Goal: Task Accomplishment & Management: Manage account settings

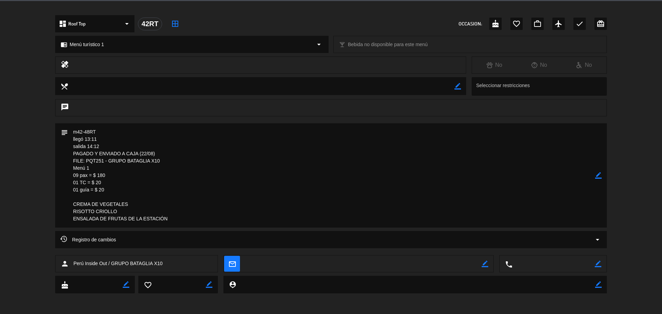
scroll to position [30, 0]
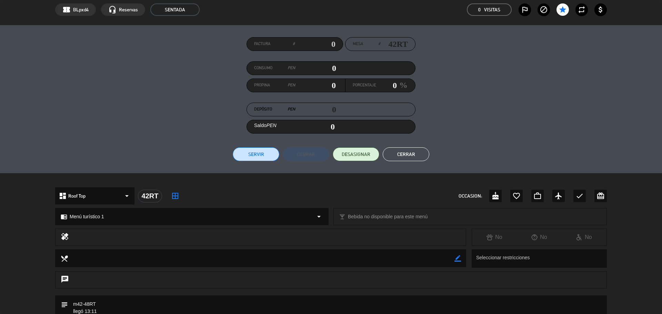
click at [414, 156] on button "Cerrar" at bounding box center [406, 155] width 47 height 14
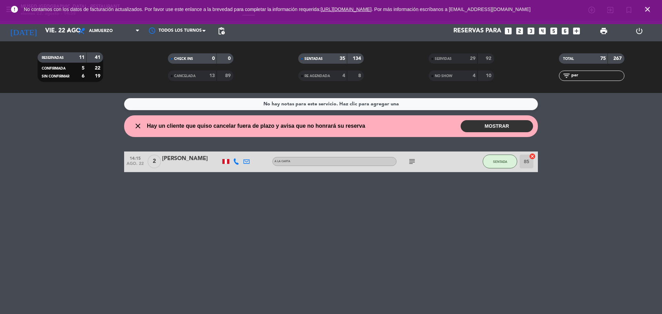
drag, startPoint x: 588, startPoint y: 76, endPoint x: 563, endPoint y: 80, distance: 25.7
click at [563, 80] on div "filter_list per" at bounding box center [591, 76] width 65 height 10
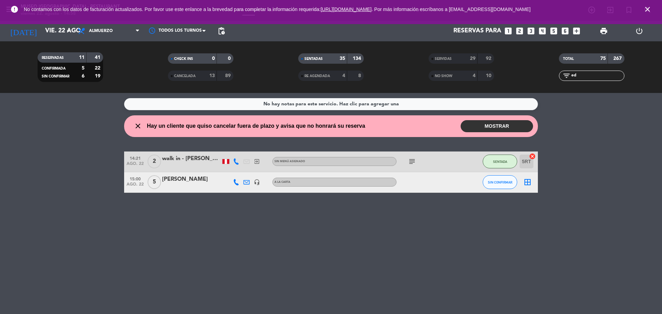
type input "ed"
click at [180, 180] on div "[PERSON_NAME]" at bounding box center [191, 179] width 59 height 9
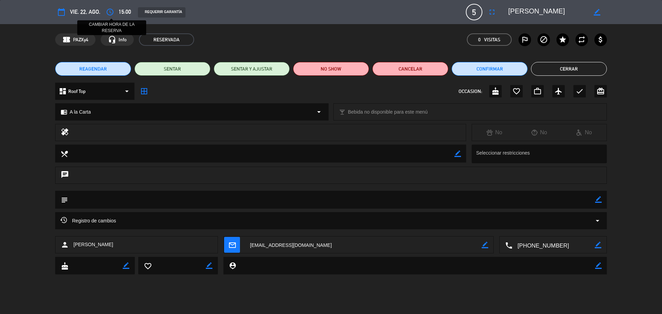
click at [113, 13] on icon "access_time" at bounding box center [110, 12] width 8 height 8
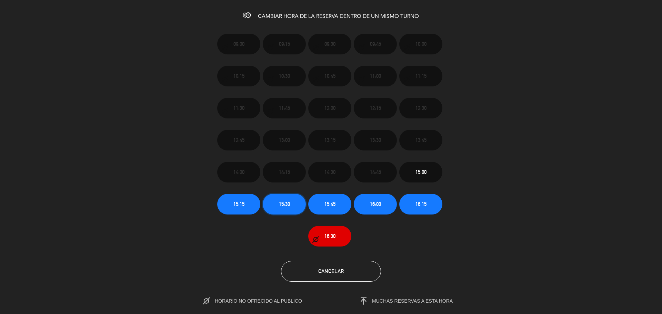
click at [267, 201] on button "15:30" at bounding box center [284, 204] width 43 height 21
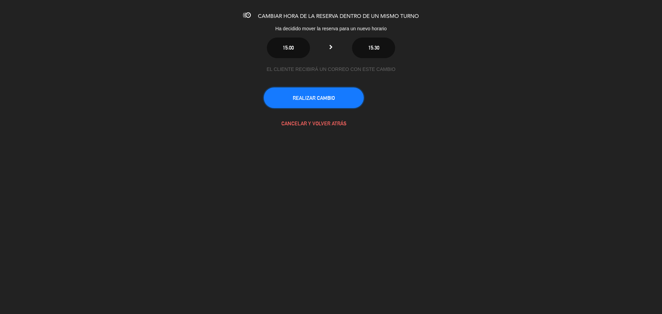
click at [282, 91] on button "REALIZAR CAMBIO" at bounding box center [314, 98] width 100 height 21
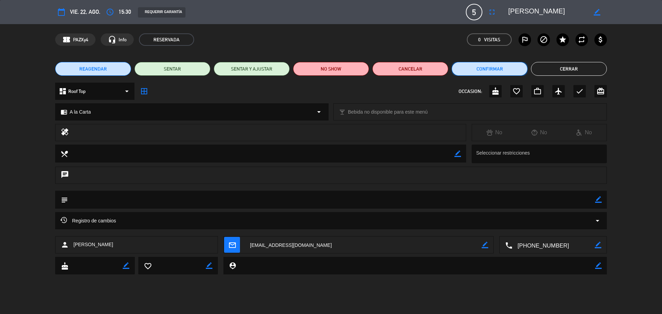
click at [477, 74] on button "Confirmar" at bounding box center [490, 69] width 76 height 14
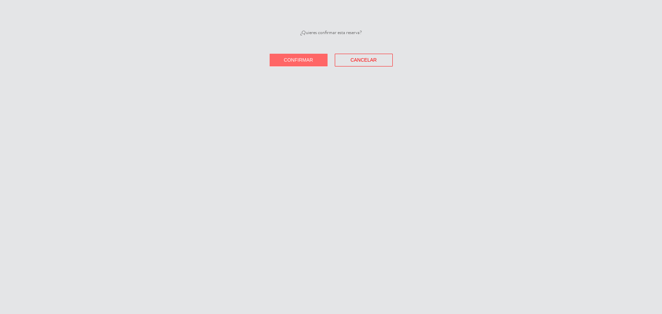
click at [323, 63] on button "Confirmar" at bounding box center [299, 60] width 58 height 13
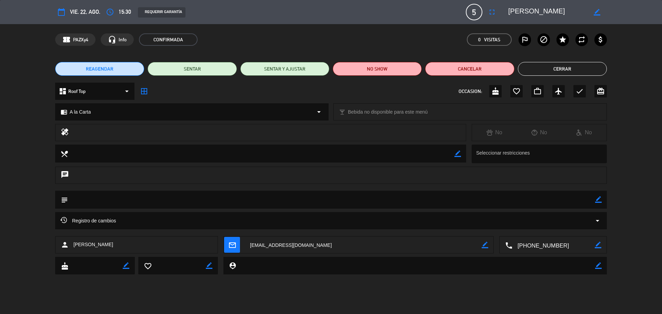
click at [525, 72] on button "Cerrar" at bounding box center [562, 69] width 89 height 14
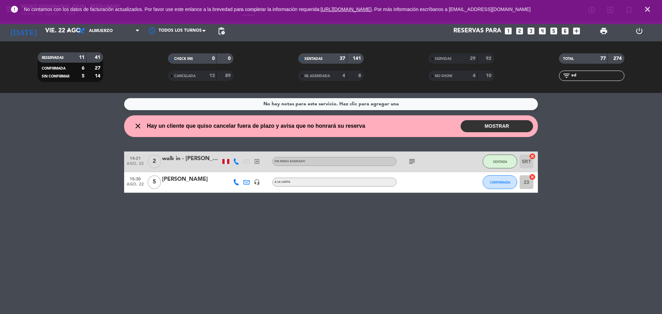
drag, startPoint x: 585, startPoint y: 75, endPoint x: 557, endPoint y: 84, distance: 29.4
click at [560, 79] on div "filter_list ed" at bounding box center [591, 76] width 65 height 10
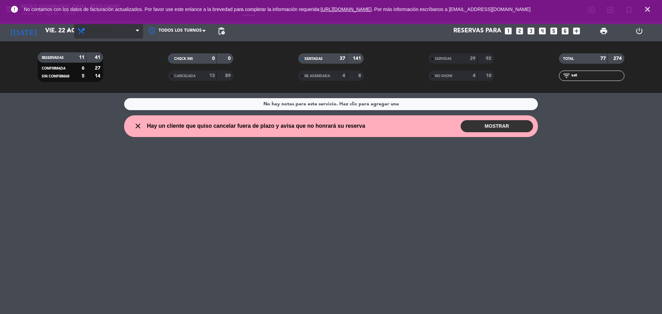
type input "sat"
click at [135, 32] on span "Almuerzo" at bounding box center [108, 30] width 69 height 15
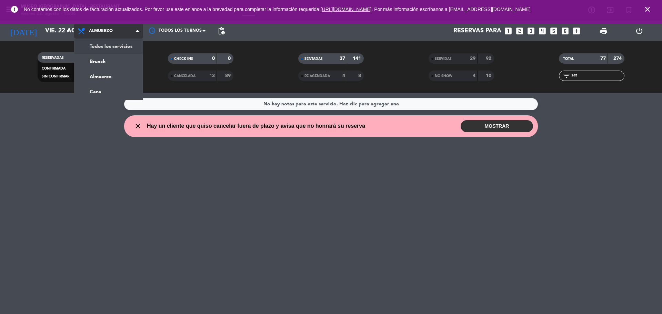
click at [128, 47] on div "menu [GEOGRAPHIC_DATA] - Restaurant viernes 22. agosto - 15:06 Mis reservas Map…" at bounding box center [331, 46] width 662 height 93
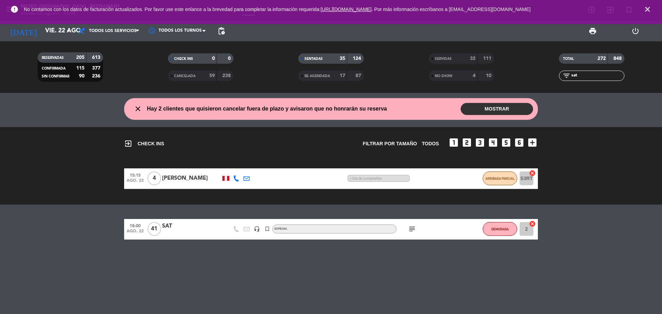
click at [164, 233] on div at bounding box center [191, 234] width 59 height 6
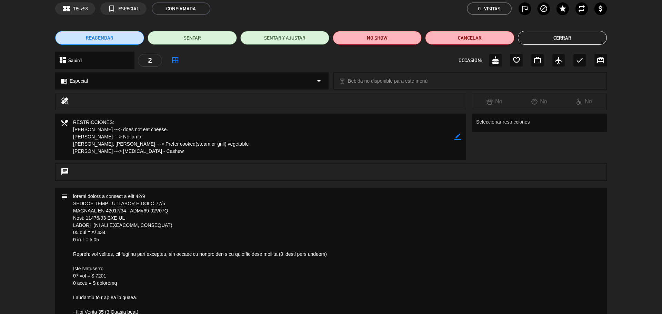
scroll to position [0, 0]
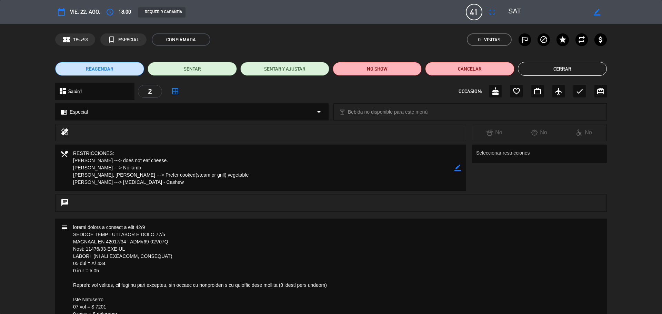
click at [536, 73] on button "Cerrar" at bounding box center [562, 69] width 89 height 14
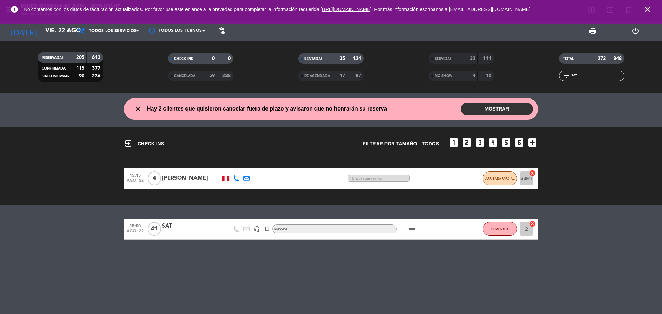
click at [185, 234] on div at bounding box center [191, 234] width 59 height 6
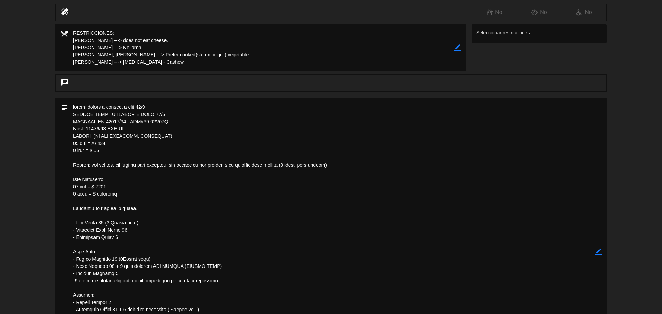
scroll to position [129, 0]
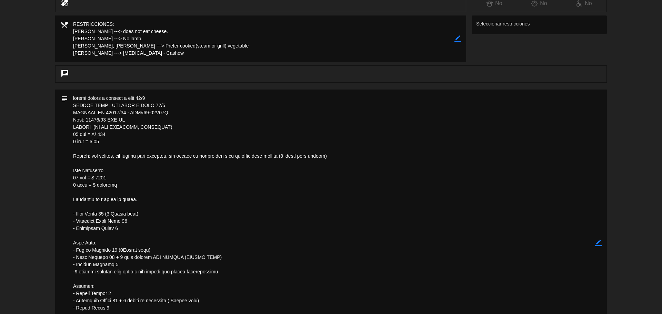
drag, startPoint x: 73, startPoint y: 156, endPoint x: 339, endPoint y: 157, distance: 266.4
click at [353, 158] on textarea at bounding box center [331, 243] width 527 height 307
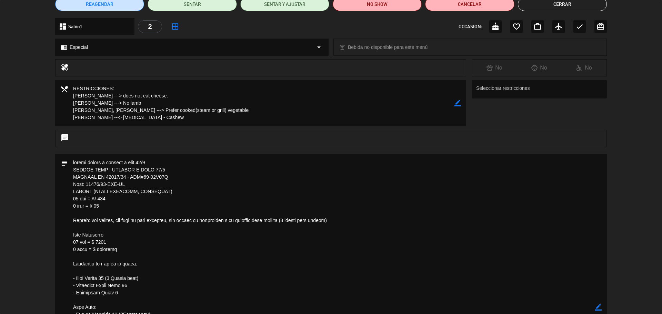
scroll to position [0, 0]
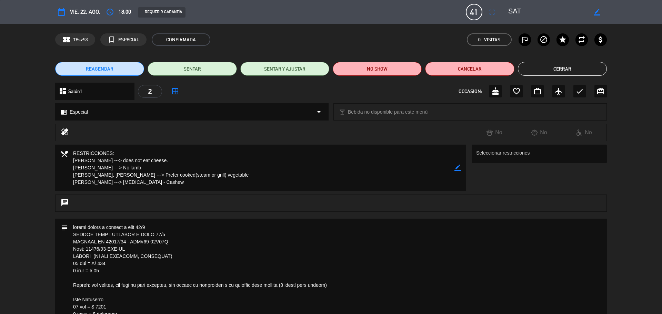
click at [552, 73] on button "Cerrar" at bounding box center [562, 69] width 89 height 14
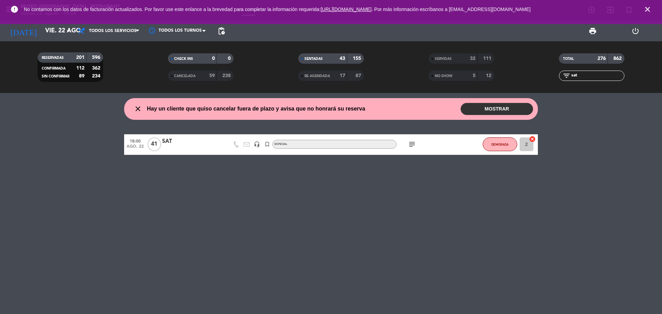
drag, startPoint x: 563, startPoint y: 78, endPoint x: 555, endPoint y: 73, distance: 9.9
click at [553, 80] on div "filter_list sat" at bounding box center [591, 76] width 130 height 10
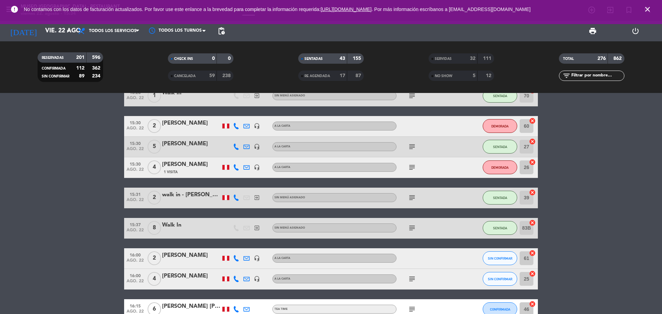
scroll to position [1120, 0]
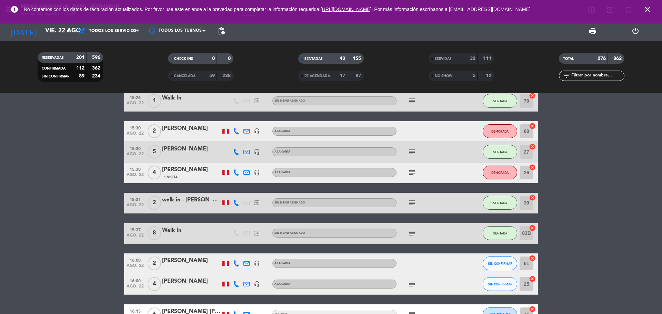
click at [184, 134] on div at bounding box center [191, 136] width 59 height 6
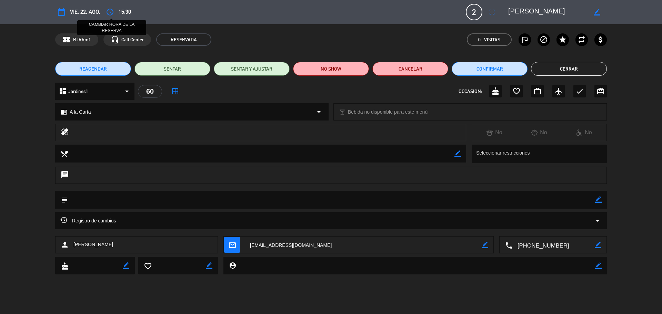
click at [109, 14] on icon "access_time" at bounding box center [110, 12] width 8 height 8
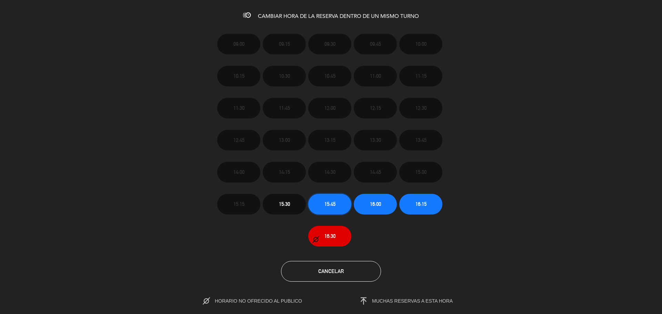
click at [335, 205] on span "15:45" at bounding box center [329, 204] width 11 height 8
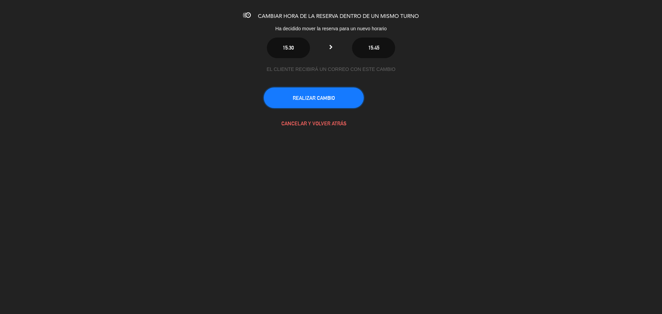
click at [314, 101] on button "REALIZAR CAMBIO" at bounding box center [314, 98] width 100 height 21
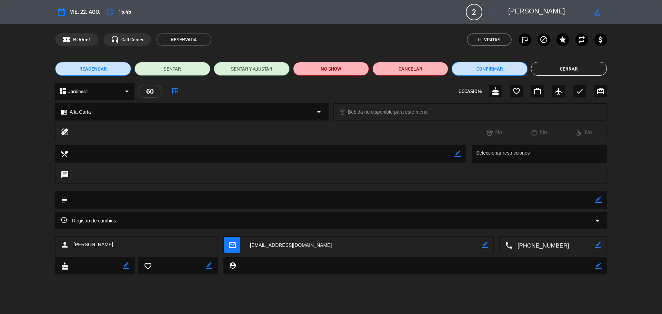
click at [490, 74] on button "Confirmar" at bounding box center [490, 69] width 76 height 14
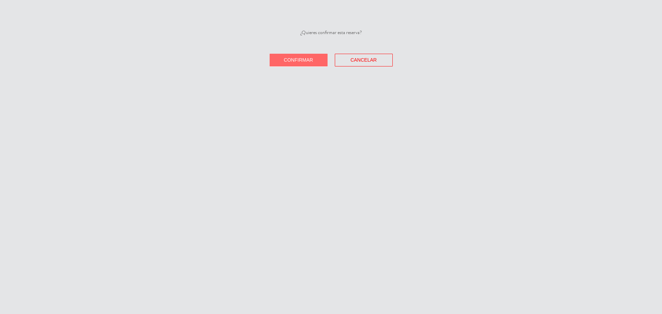
click at [309, 67] on div "¿Quieres confirmar esta reserva? Confirmar Cancelar" at bounding box center [331, 157] width 662 height 314
click at [309, 64] on button "Confirmar" at bounding box center [299, 60] width 58 height 13
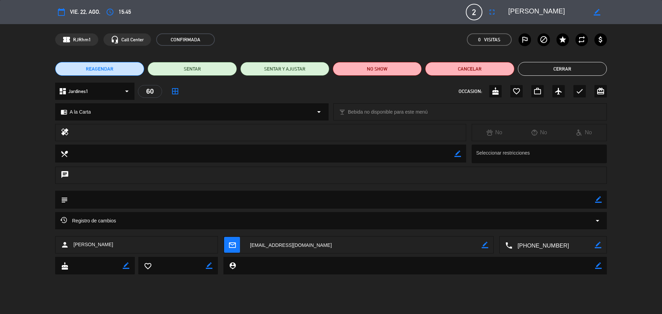
click at [547, 69] on button "Cerrar" at bounding box center [562, 69] width 89 height 14
